Goal: Task Accomplishment & Management: Manage account settings

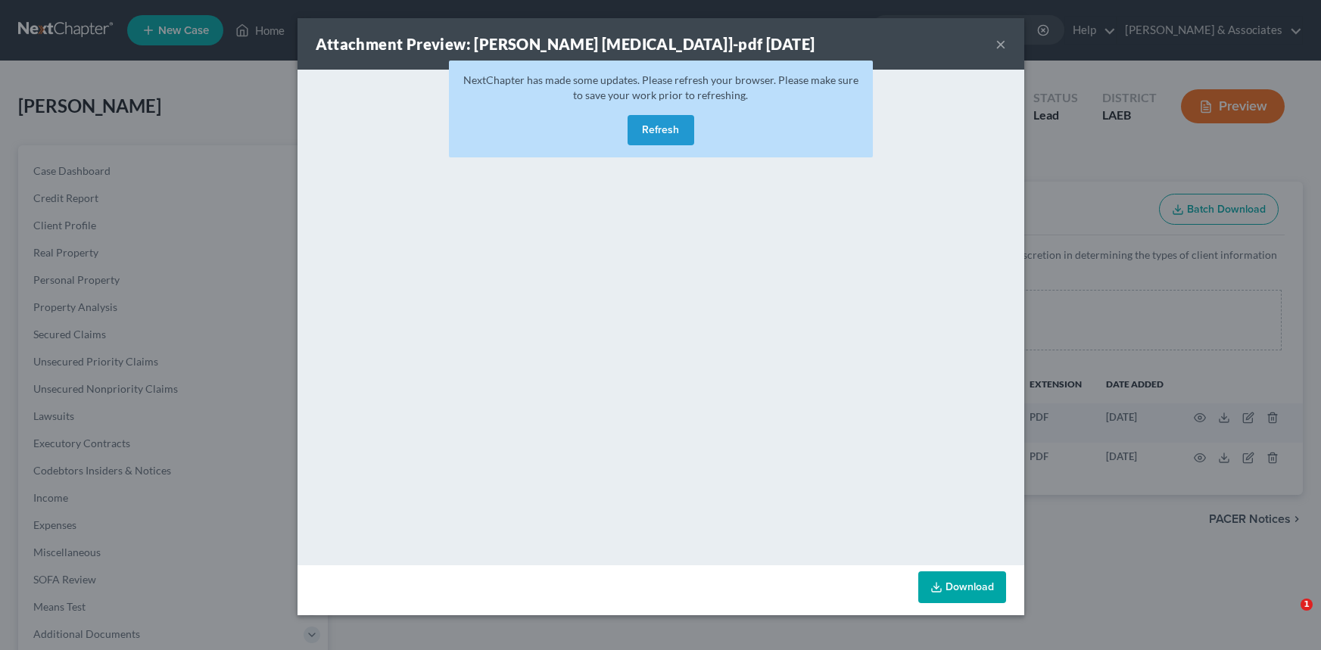
click at [639, 120] on button "Refresh" at bounding box center [660, 130] width 67 height 30
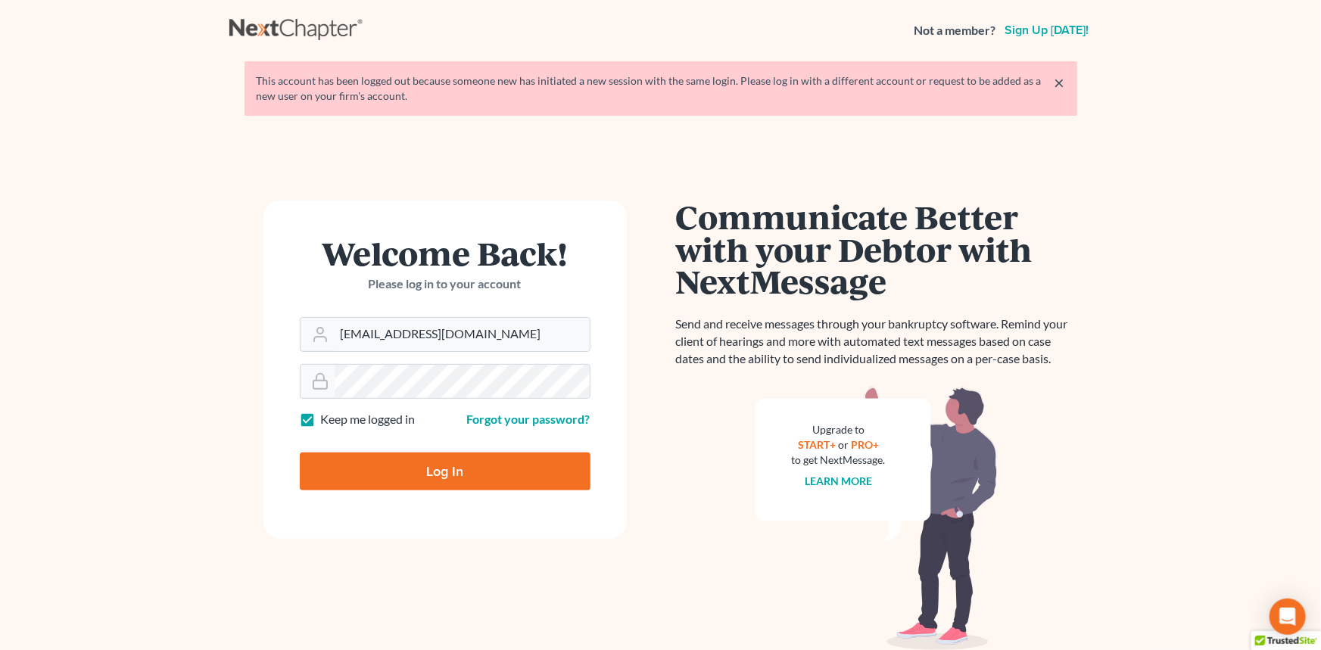
click at [422, 469] on input "Log In" at bounding box center [445, 472] width 291 height 38
type input "Thinking..."
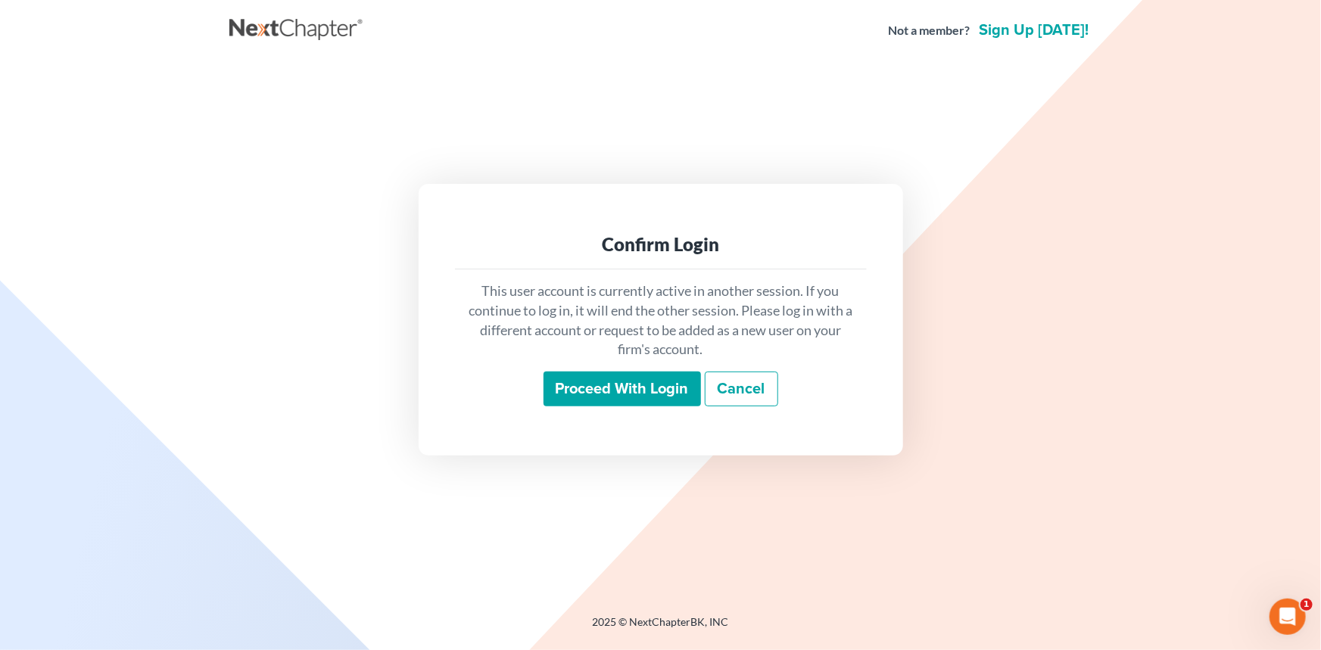
click at [637, 372] on input "Proceed with login" at bounding box center [621, 389] width 157 height 35
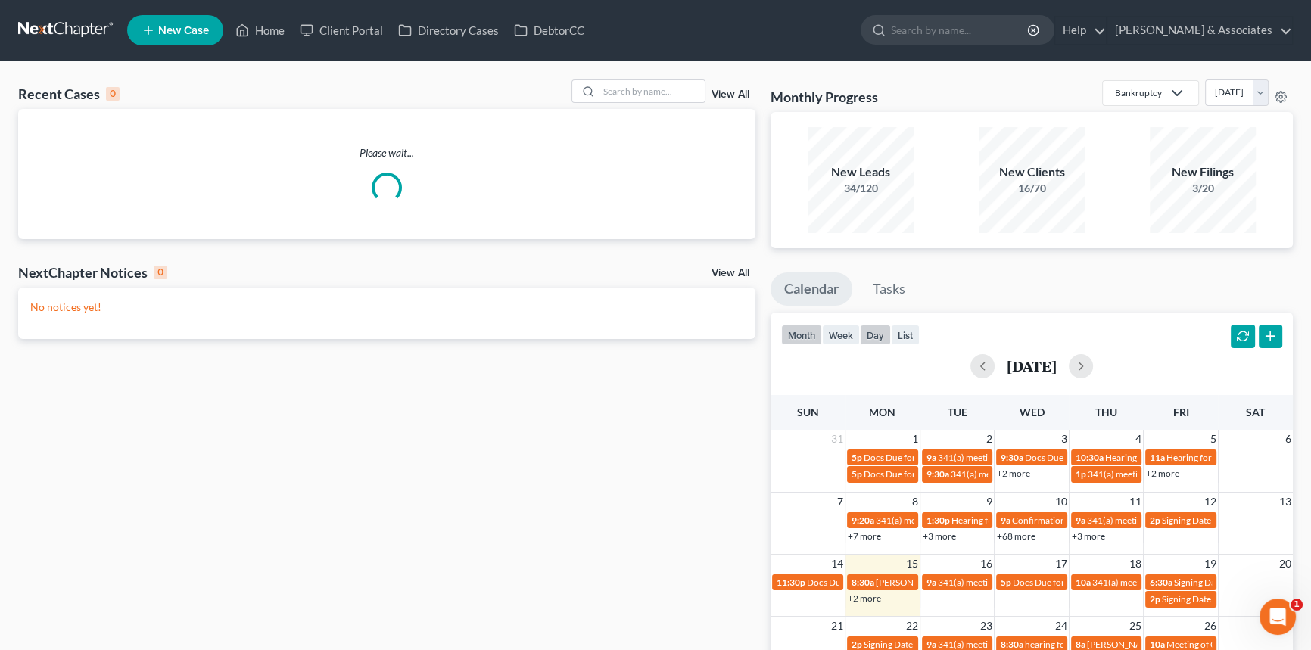
click at [873, 340] on button "day" at bounding box center [875, 335] width 31 height 20
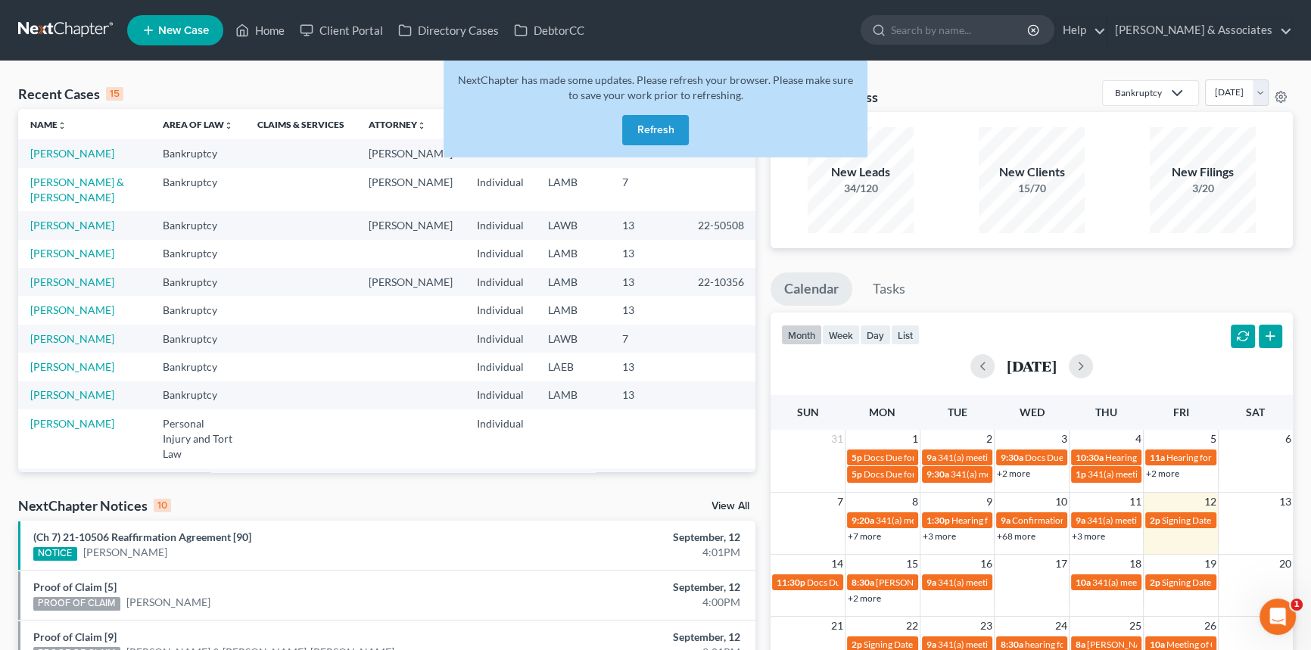
click at [677, 122] on button "Refresh" at bounding box center [655, 130] width 67 height 30
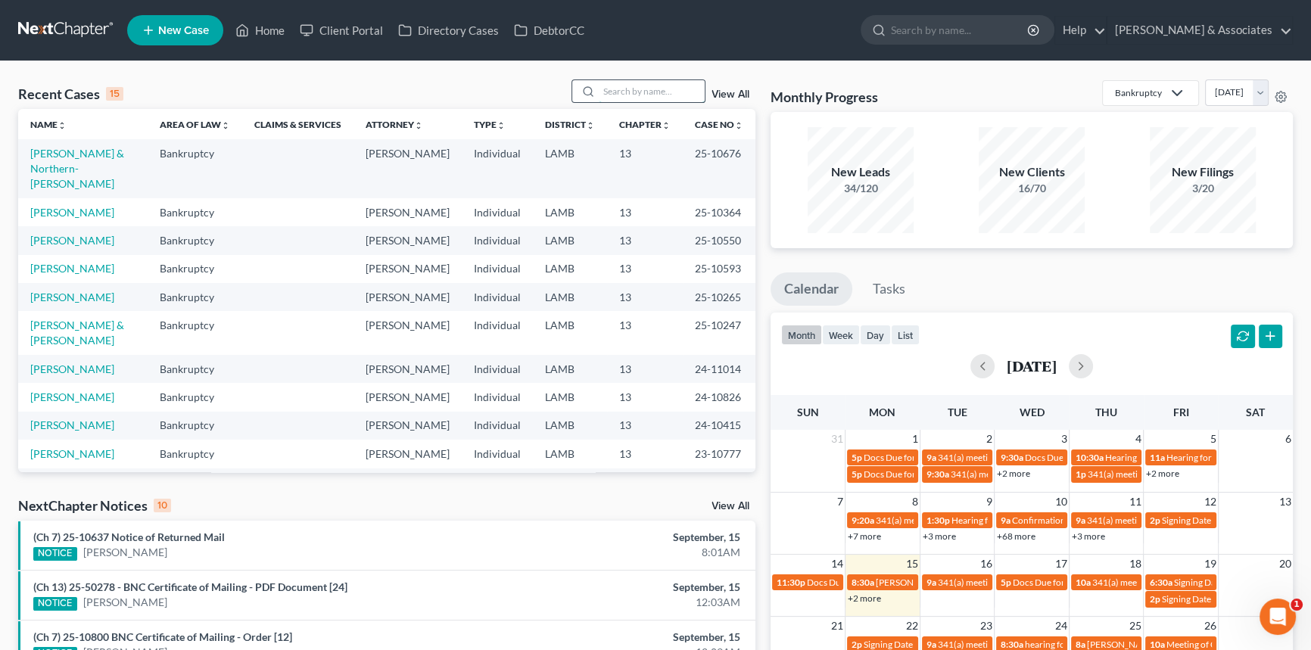
click at [627, 101] on input "search" at bounding box center [652, 91] width 106 height 22
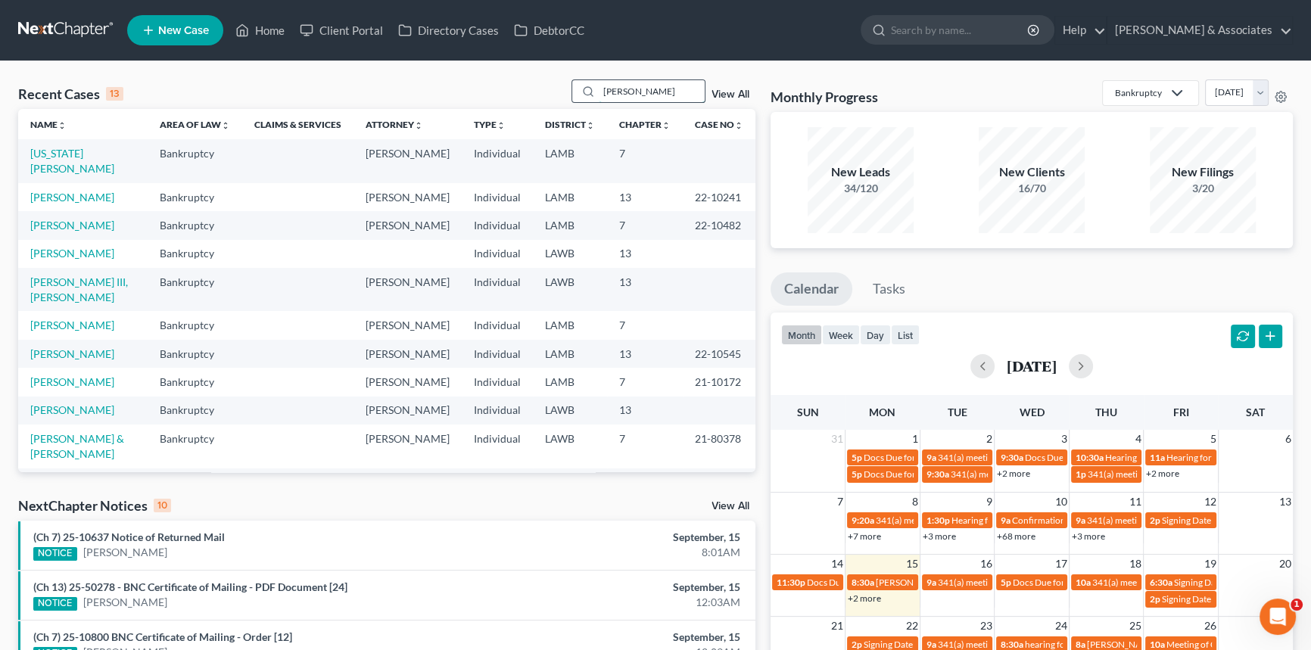
click at [609, 94] on input "willie" at bounding box center [652, 91] width 106 height 22
type input "wilbert"
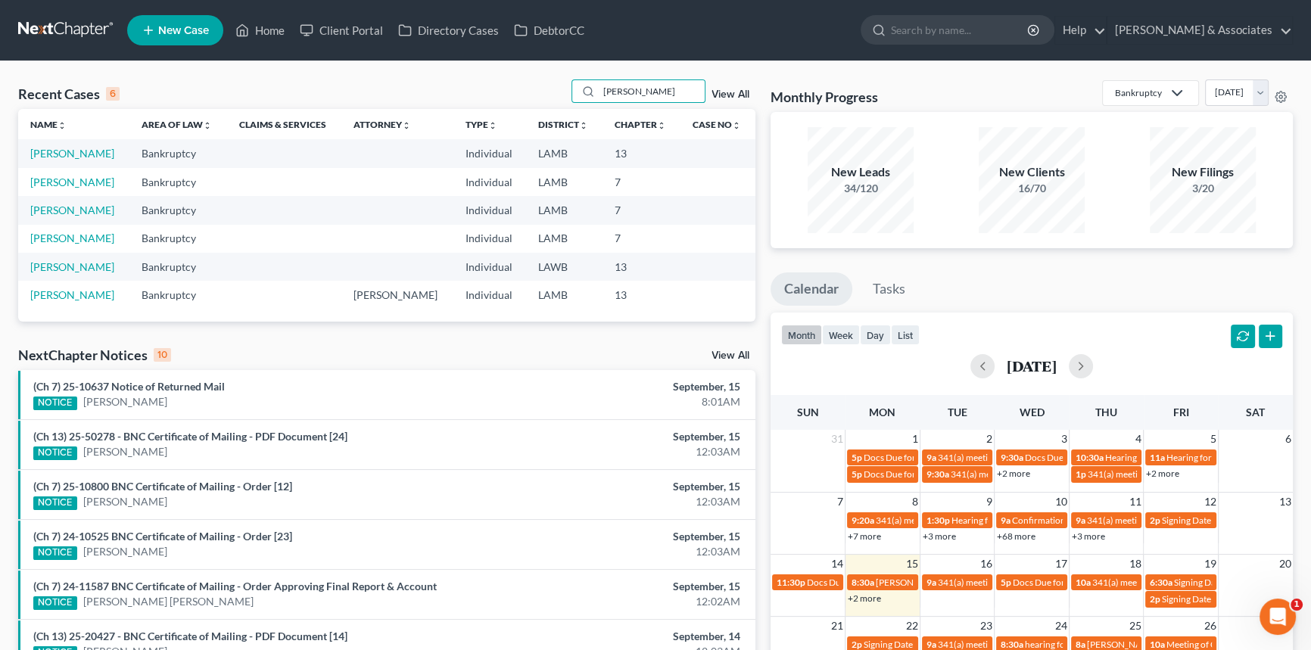
click at [68, 146] on td "Jones, Wilbert" at bounding box center [73, 153] width 111 height 28
click at [72, 156] on link "Jones, Wilbert" at bounding box center [72, 153] width 84 height 13
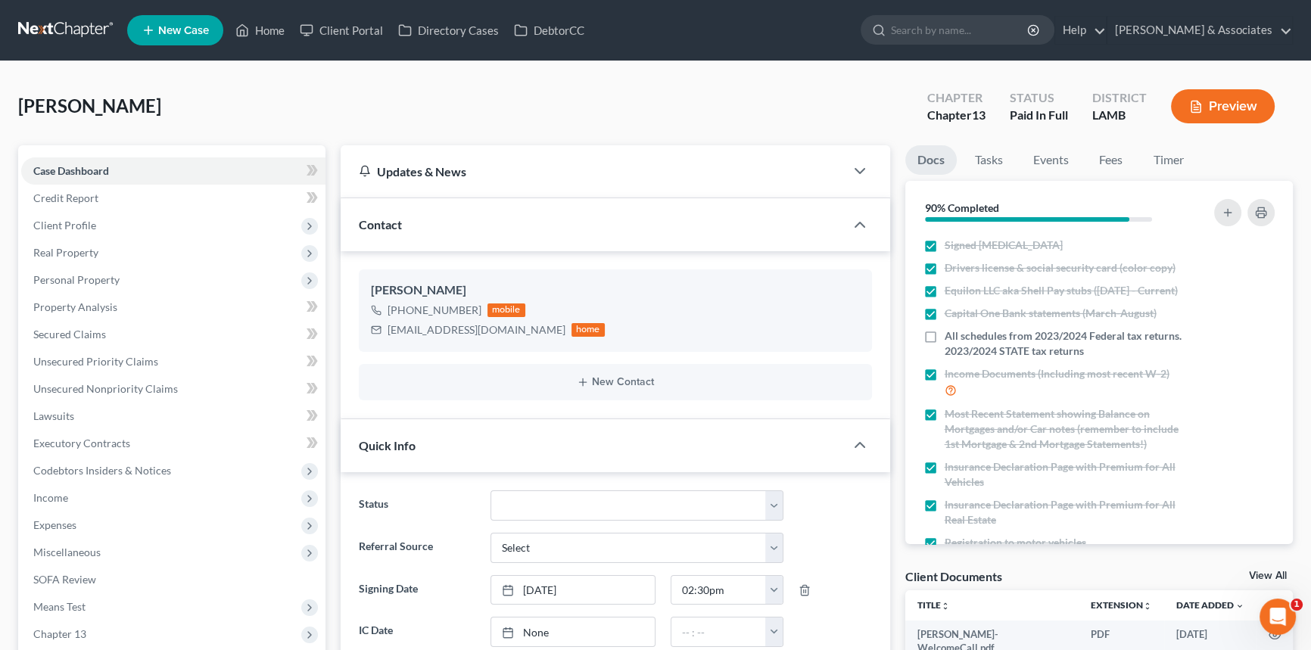
scroll to position [824, 0]
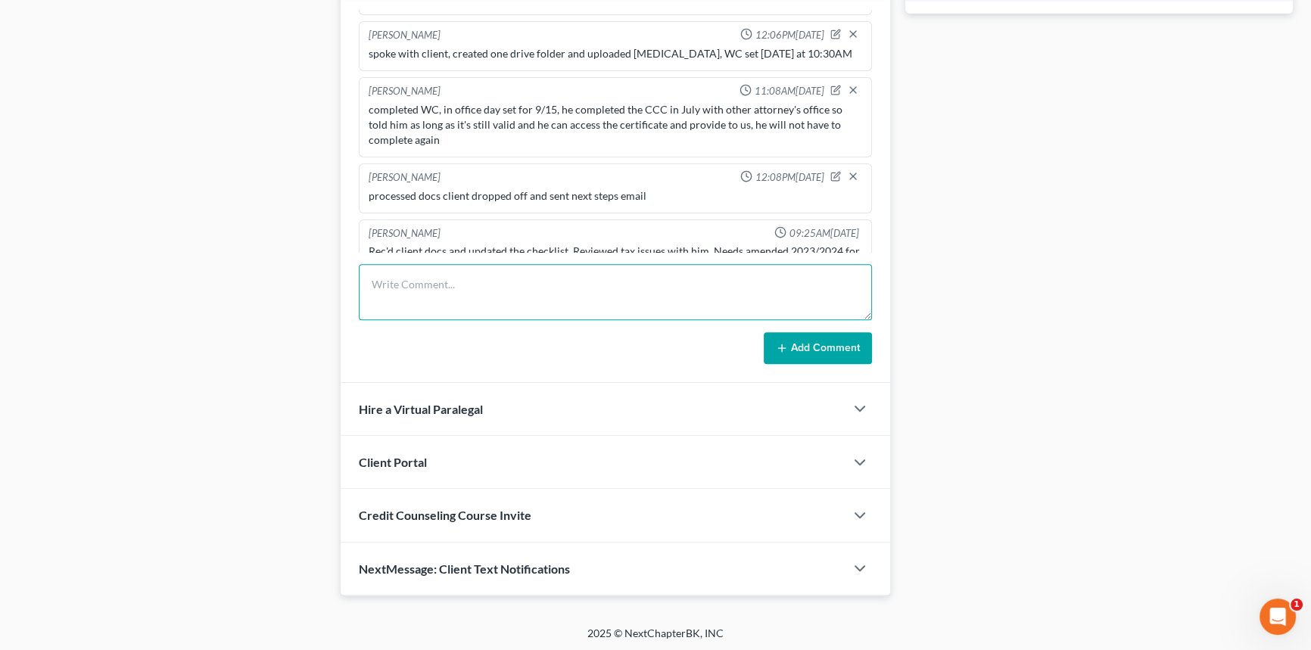
drag, startPoint x: 490, startPoint y: 288, endPoint x: 483, endPoint y: 310, distance: 23.7
click at [484, 310] on textarea at bounding box center [615, 292] width 513 height 56
type textarea "called client to either rescchedule appointment [DATE] at 10:30 or to push it b…"
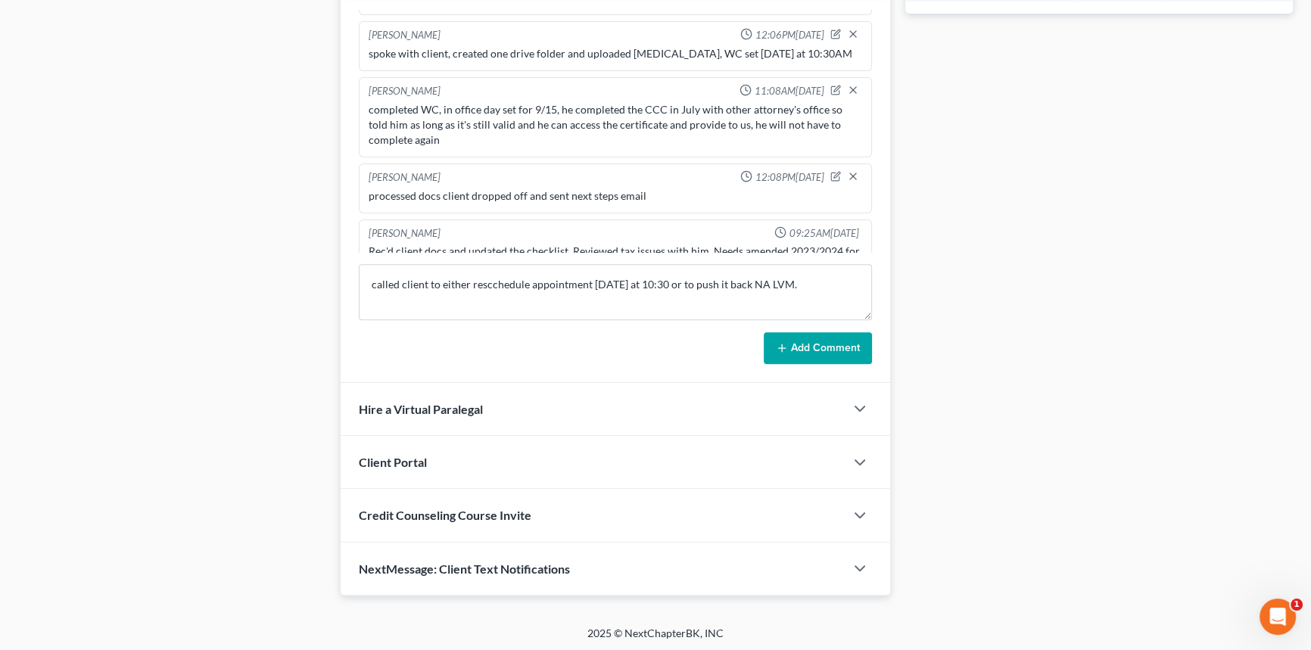
drag, startPoint x: 846, startPoint y: 329, endPoint x: 839, endPoint y: 344, distance: 15.9
click at [845, 332] on button "Add Comment" at bounding box center [818, 348] width 108 height 32
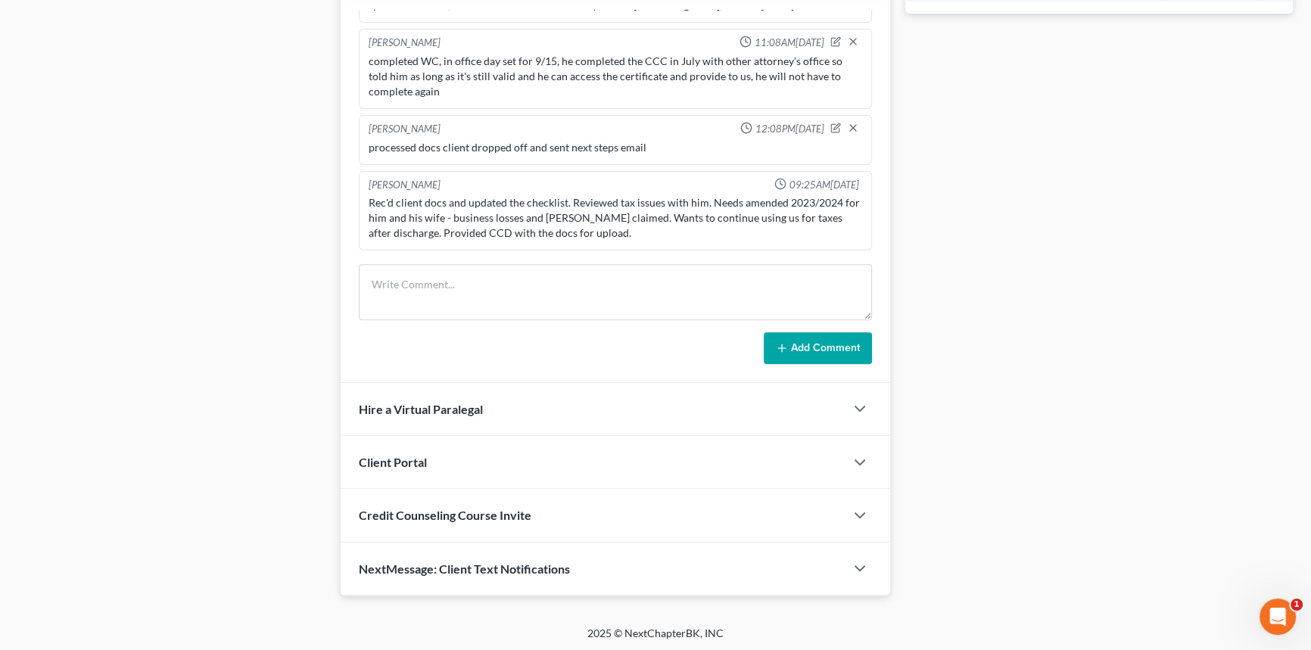
scroll to position [286, 0]
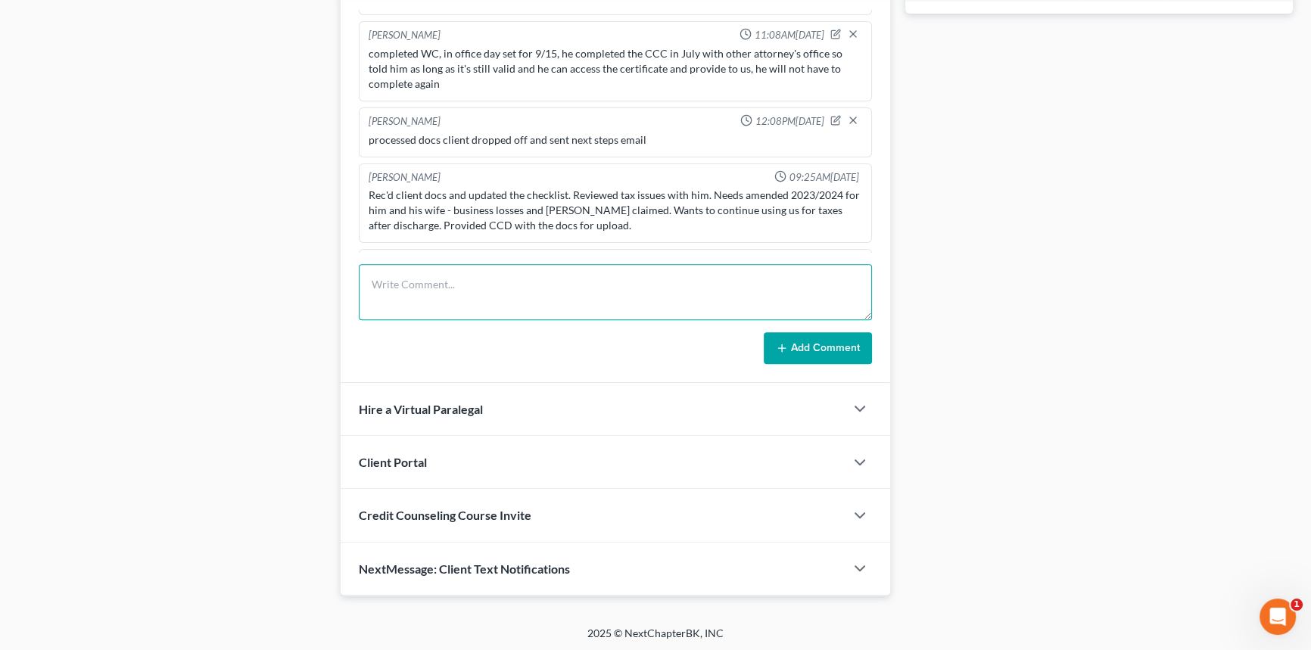
click at [463, 313] on textarea at bounding box center [615, 292] width 513 height 56
type textarea "pushed appointment to later [DATE] due to CCD having a family emergency"
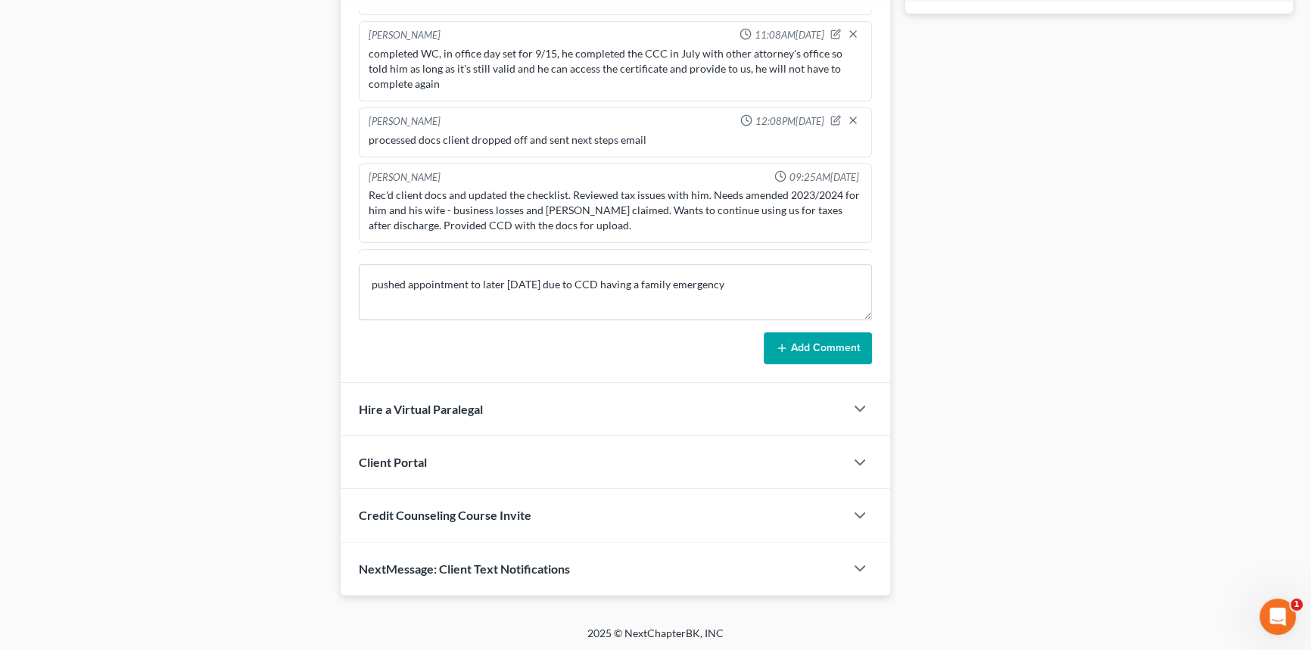
click at [790, 337] on button "Add Comment" at bounding box center [818, 348] width 108 height 32
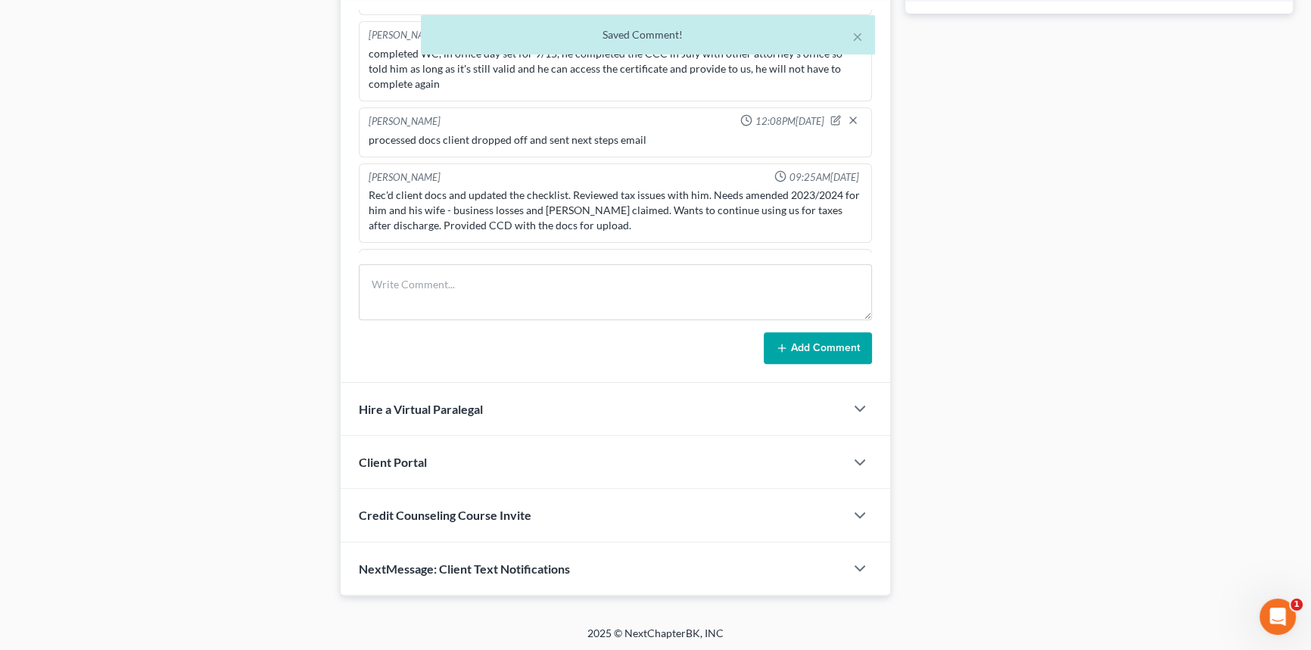
scroll to position [341, 0]
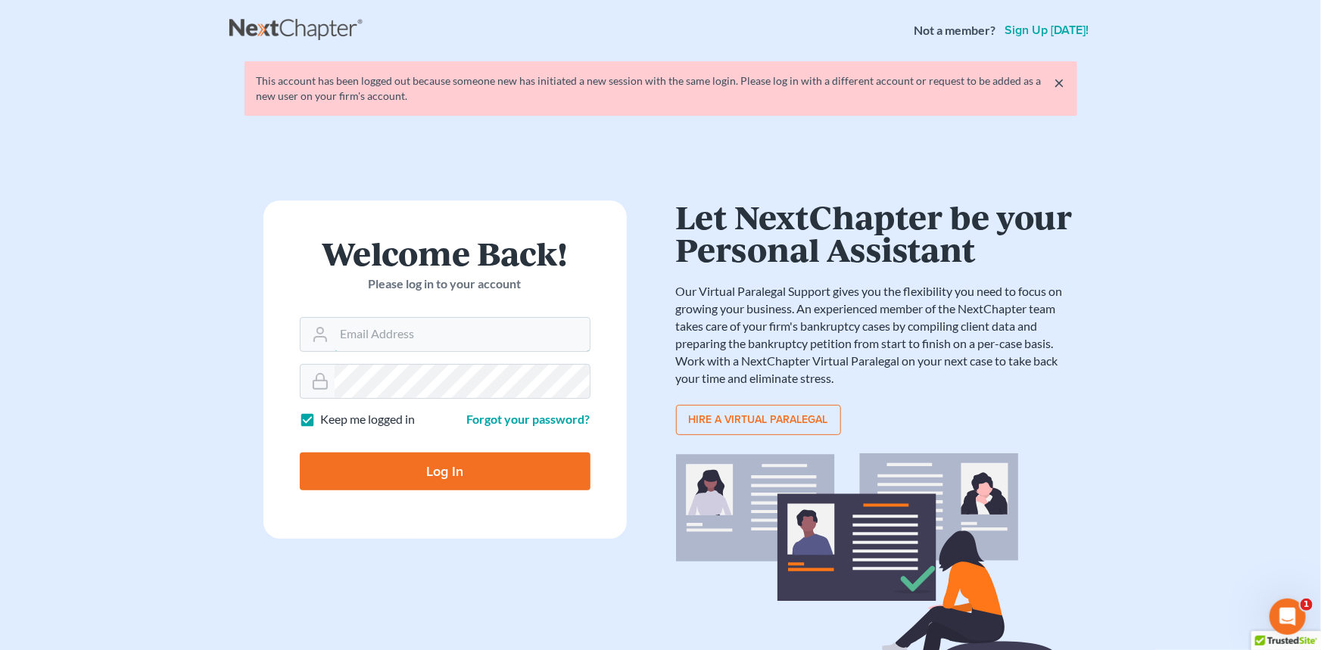
type input "[EMAIL_ADDRESS][DOMAIN_NAME]"
click at [92, 266] on main "× This account has been logged out because someone new has initiated a new sess…" at bounding box center [660, 353] width 1321 height 584
click at [438, 472] on input "Log In" at bounding box center [445, 472] width 291 height 38
type input "Thinking..."
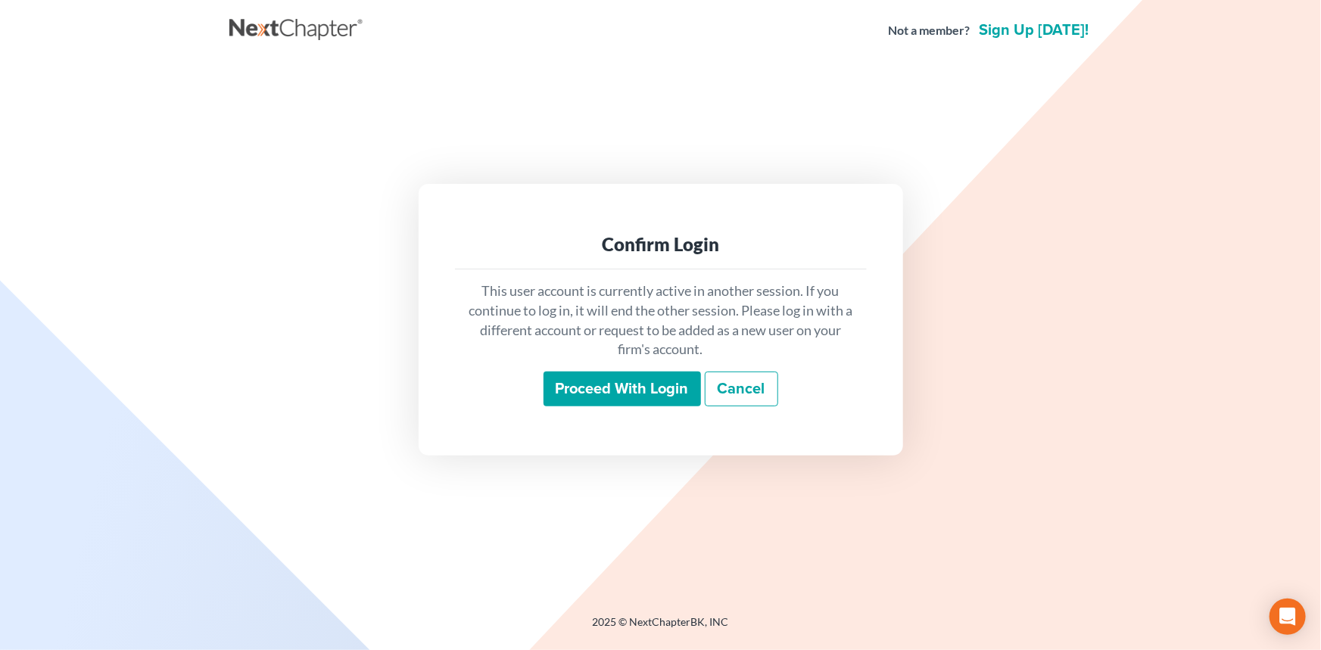
click at [605, 402] on input "Proceed with login" at bounding box center [621, 389] width 157 height 35
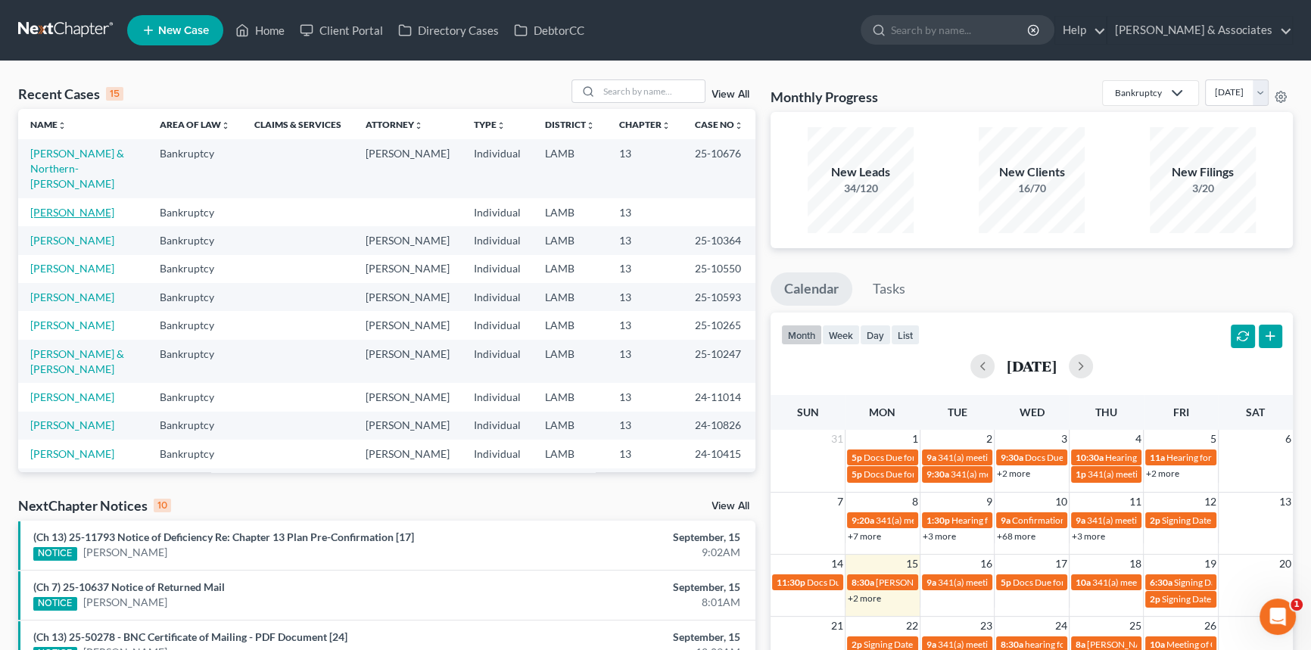
click at [45, 213] on link "[PERSON_NAME]" at bounding box center [72, 212] width 84 height 13
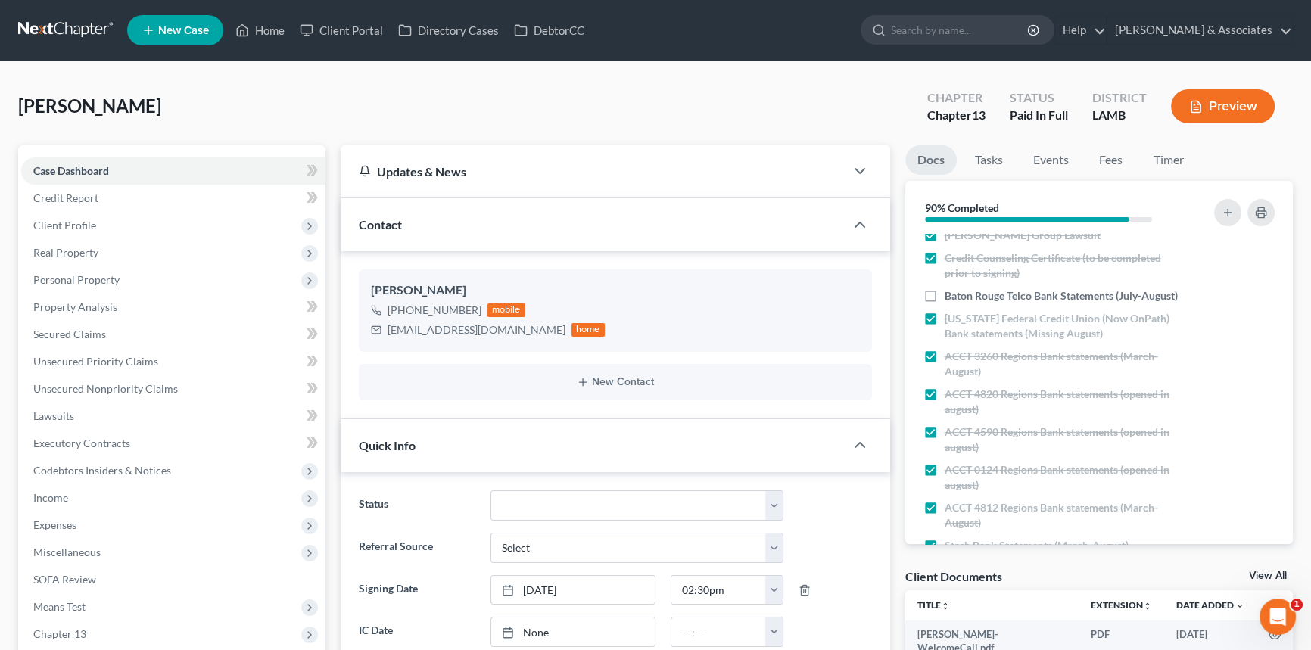
scroll to position [755, 0]
